Goal: Task Accomplishment & Management: Complete application form

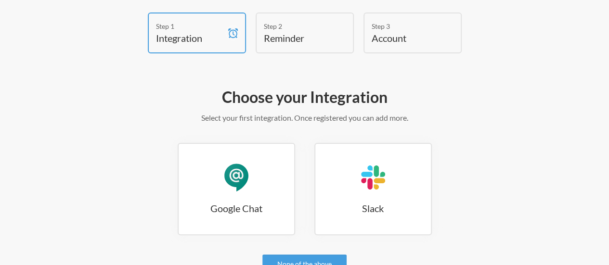
scroll to position [96, 0]
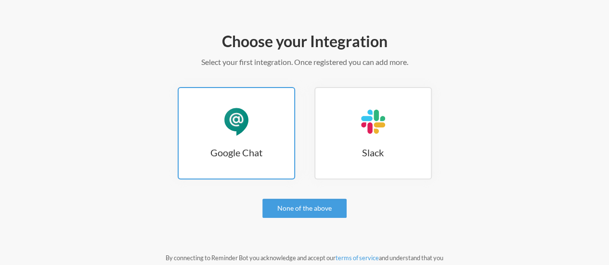
click at [242, 126] on div "Google Chat" at bounding box center [236, 121] width 29 height 29
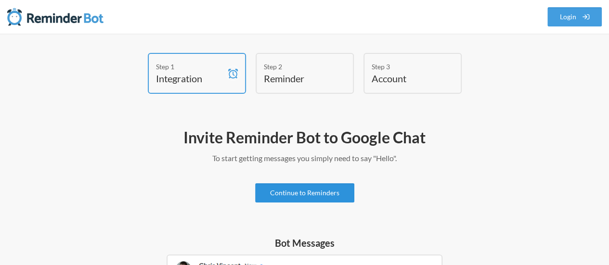
click at [306, 197] on link "Continue to Reminders" at bounding box center [304, 192] width 99 height 19
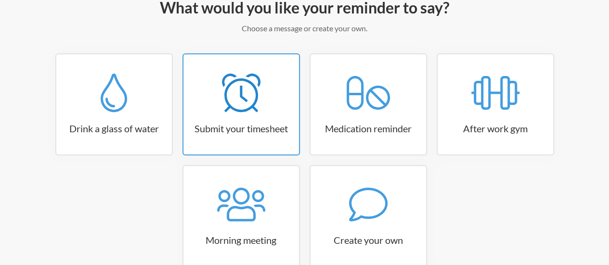
scroll to position [144, 0]
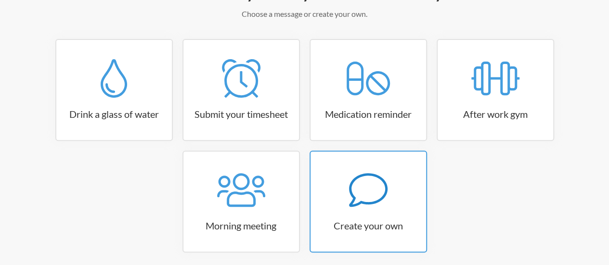
click at [361, 192] on icon at bounding box center [368, 190] width 39 height 39
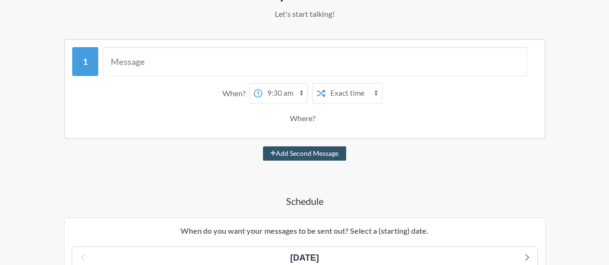
click at [299, 94] on select "12:00 am 12:15 am 12:30 am 12:45 am 1:00 am 1:15 am 1:30 am 1:45 am 2:00 am 2:1…" at bounding box center [284, 93] width 45 height 19
select select "17:00:00"
click at [262, 84] on select "12:00 am 12:15 am 12:30 am 12:45 am 1:00 am 1:15 am 1:30 am 1:45 am 2:00 am 2:1…" at bounding box center [284, 93] width 45 height 19
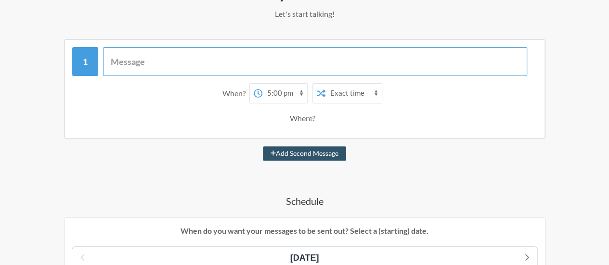
click at [212, 65] on input "text" at bounding box center [315, 61] width 424 height 29
type input "Mark Your Attendence"
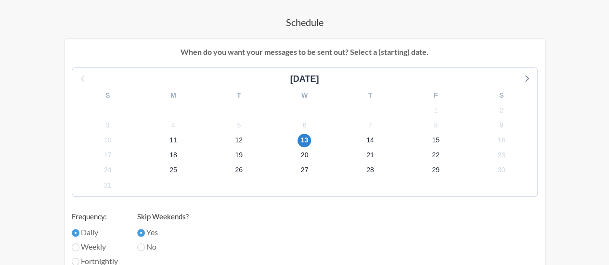
scroll to position [337, 0]
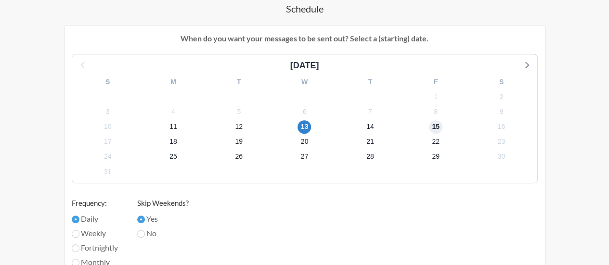
click at [438, 127] on span "15" at bounding box center [435, 126] width 13 height 13
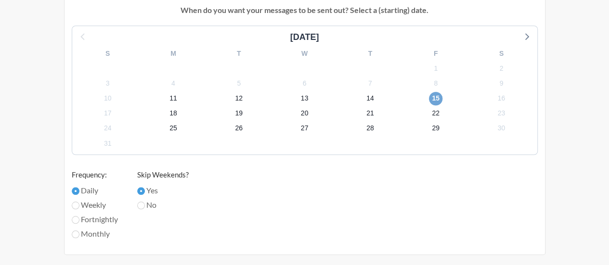
scroll to position [385, 0]
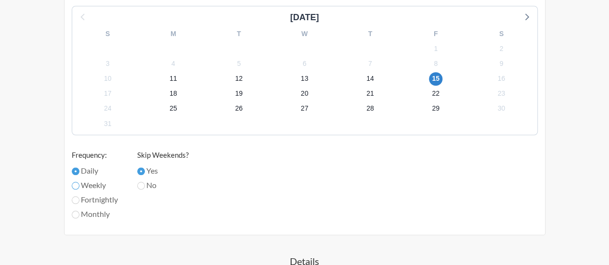
click at [75, 185] on input "Weekly" at bounding box center [76, 186] width 8 height 8
radio input "true"
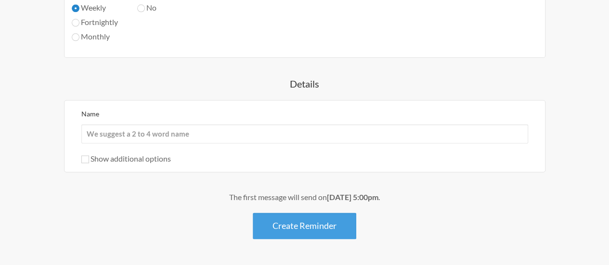
scroll to position [578, 0]
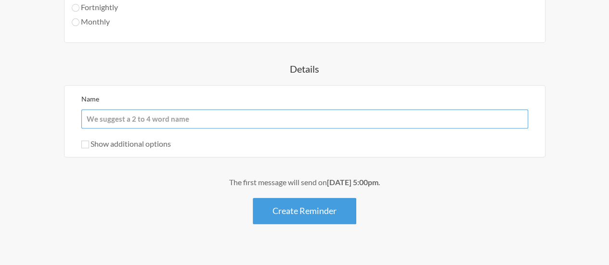
click at [179, 119] on input "Name" at bounding box center [304, 118] width 447 height 19
type input "SAYAN_BOT"
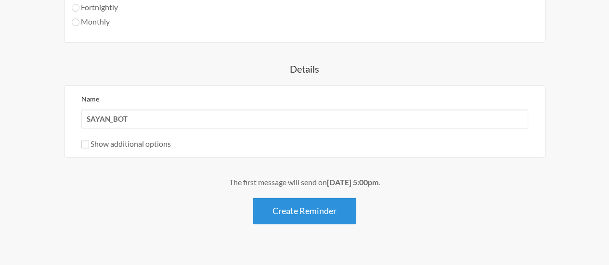
click at [269, 203] on button "Create Reminder" at bounding box center [304, 211] width 103 height 26
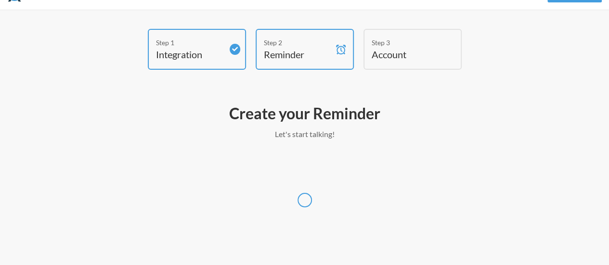
scroll to position [24, 0]
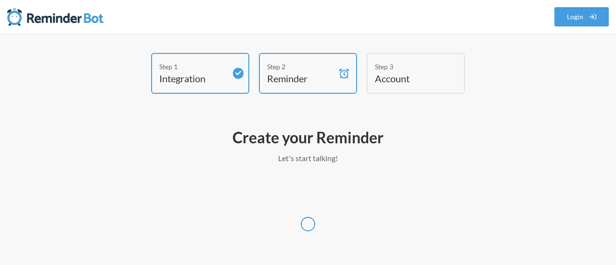
select select "UTC"
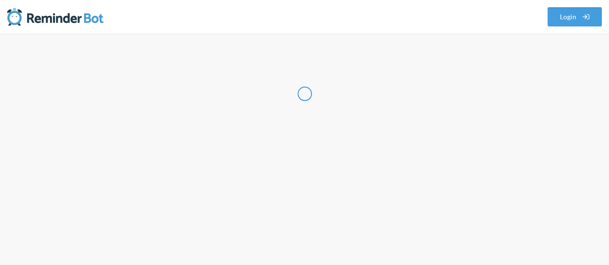
select select "IN"
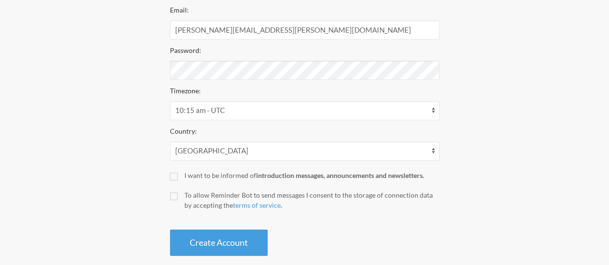
scroll to position [234, 0]
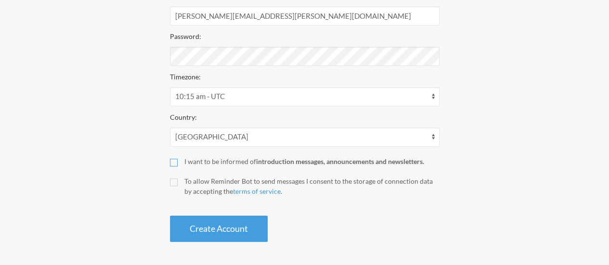
click at [174, 161] on input "I want to be informed of introduction messages, announcements and newsletters." at bounding box center [174, 163] width 8 height 8
checkbox input "true"
click at [173, 180] on input "To allow Reminder Bot to send messages I consent to the storage of connection d…" at bounding box center [174, 183] width 8 height 8
checkbox input "true"
click at [175, 161] on input "I want to be informed of introduction messages, announcements and newsletters." at bounding box center [174, 163] width 8 height 8
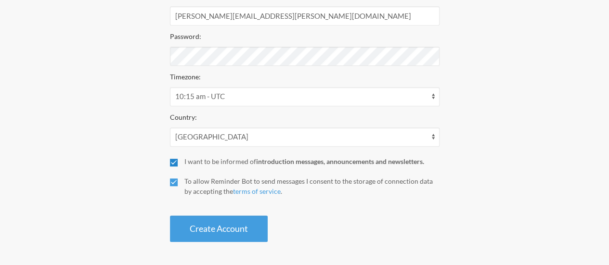
checkbox input "false"
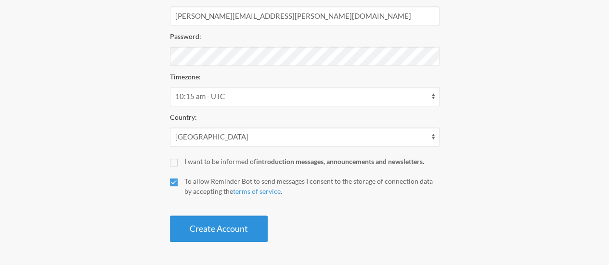
click at [202, 222] on button "Create Account" at bounding box center [219, 229] width 98 height 26
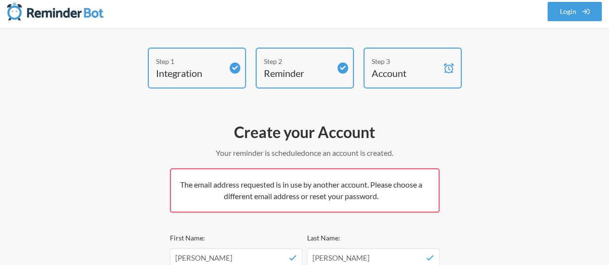
scroll to position [0, 0]
